Goal: Task Accomplishment & Management: Manage account settings

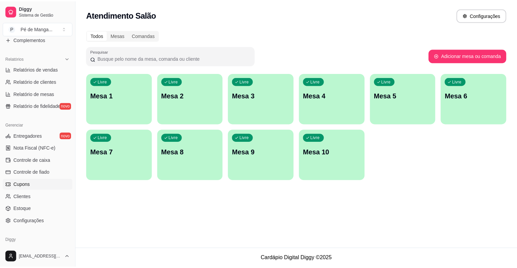
scroll to position [220, 0]
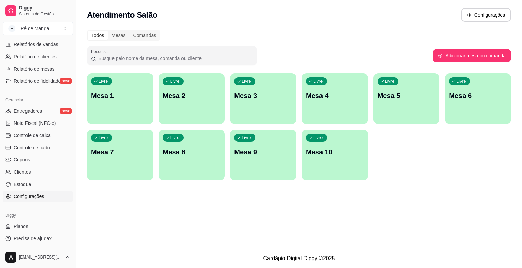
click at [45, 197] on link "Configurações" at bounding box center [38, 196] width 70 height 11
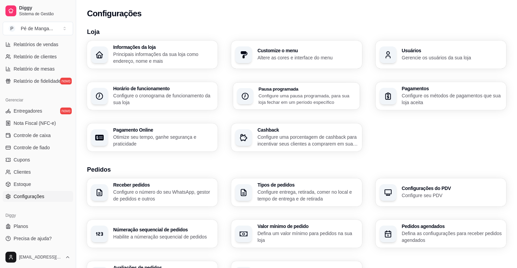
click at [301, 96] on p "Configure uma pausa programada, para sua loja fechar em um período específico" at bounding box center [307, 98] width 97 height 13
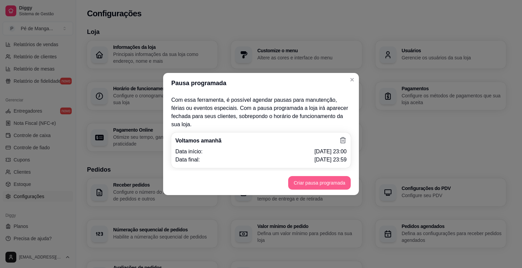
click at [307, 176] on button "Criar pausa programada" at bounding box center [319, 183] width 63 height 14
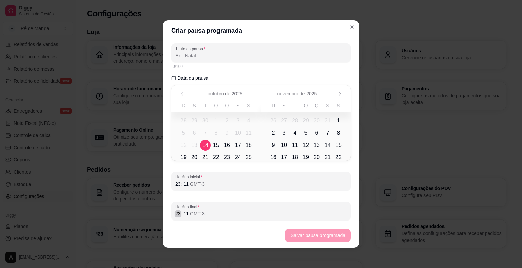
click at [175, 217] on div "23" at bounding box center [178, 214] width 7 height 7
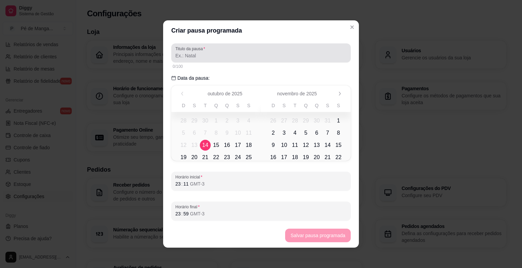
click at [222, 54] on input "Titulo da pausa" at bounding box center [260, 55] width 171 height 7
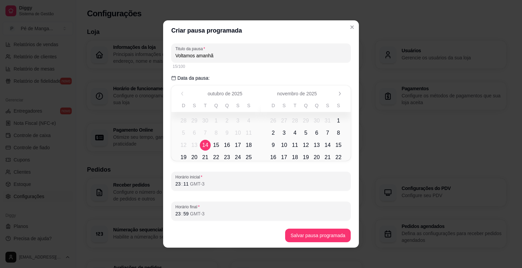
type input "Voltamos amanhã"
click at [315, 239] on button "Salvar pausa programada" at bounding box center [318, 236] width 66 height 14
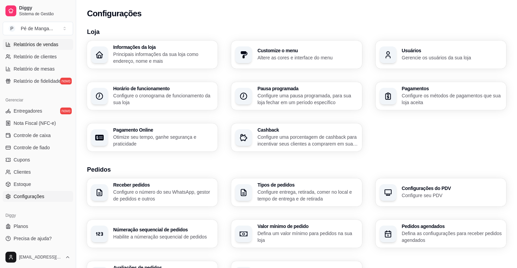
click at [37, 43] on span "Relatórios de vendas" at bounding box center [36, 44] width 45 height 7
select select "ALL"
select select "0"
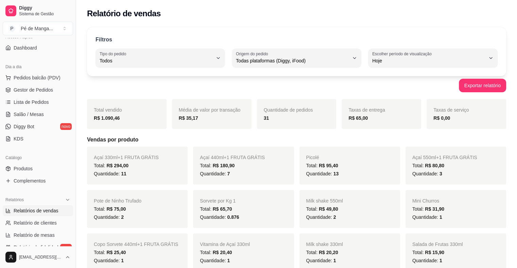
scroll to position [50, 0]
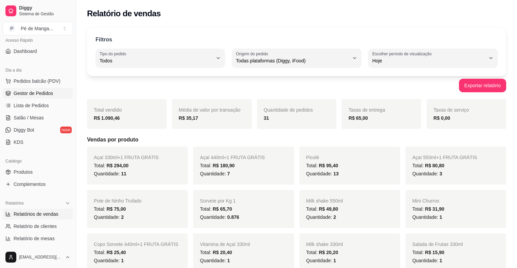
click at [50, 93] on span "Gestor de Pedidos" at bounding box center [33, 93] width 39 height 7
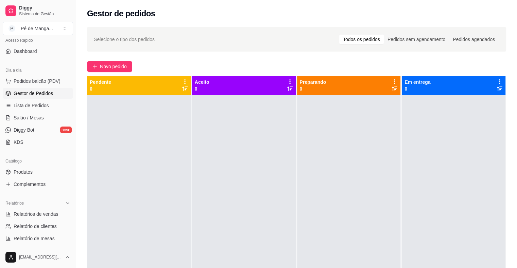
click at [43, 94] on span "Gestor de Pedidos" at bounding box center [33, 93] width 39 height 7
click at [57, 213] on link "Relatórios de vendas" at bounding box center [38, 214] width 70 height 11
select select "ALL"
select select "0"
